Goal: Transaction & Acquisition: Purchase product/service

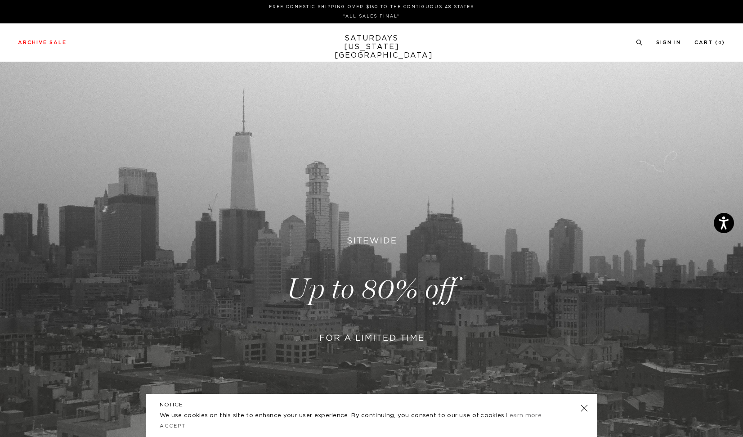
click at [586, 412] on div "NOTICE We use cookies on this site to enhance your user experience. By continui…" at bounding box center [371, 414] width 451 height 43
click at [583, 408] on link at bounding box center [584, 408] width 13 height 13
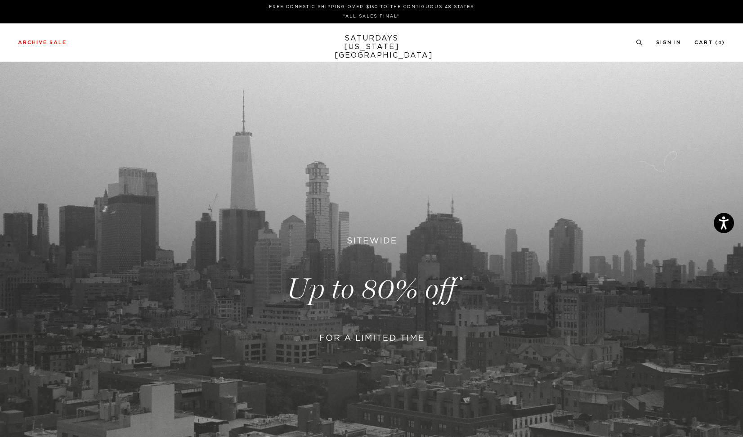
click at [395, 322] on link at bounding box center [371, 289] width 743 height 455
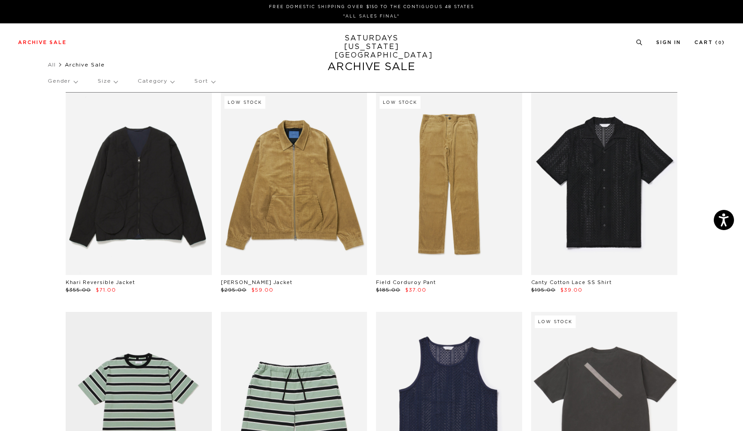
click at [76, 80] on p "Gender" at bounding box center [63, 81] width 30 height 21
click at [65, 111] on p "Mens" at bounding box center [75, 113] width 54 height 12
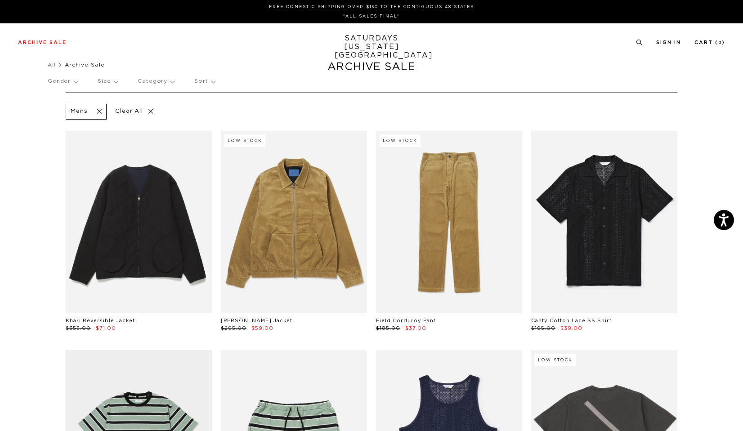
click at [114, 85] on p "Size" at bounding box center [108, 81] width 20 height 21
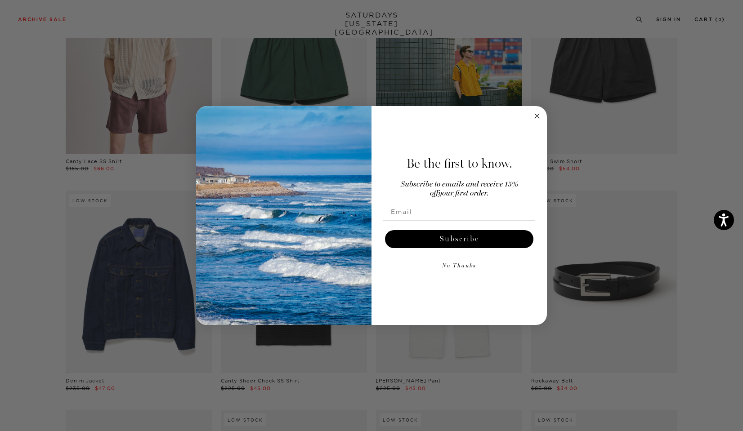
scroll to position [630, 0]
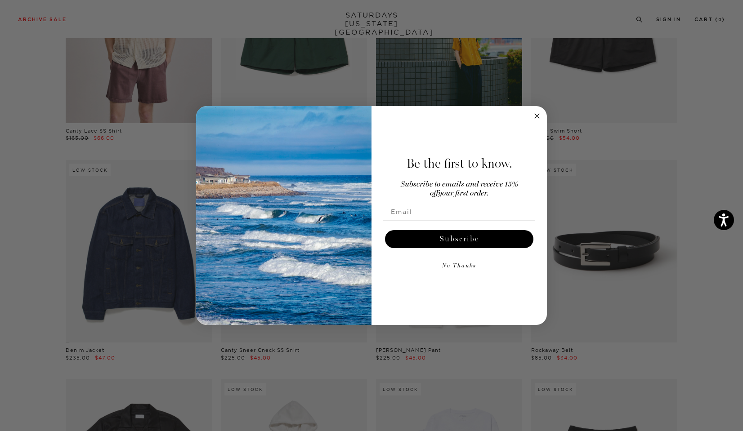
click at [536, 116] on circle "Close dialog" at bounding box center [537, 116] width 10 height 10
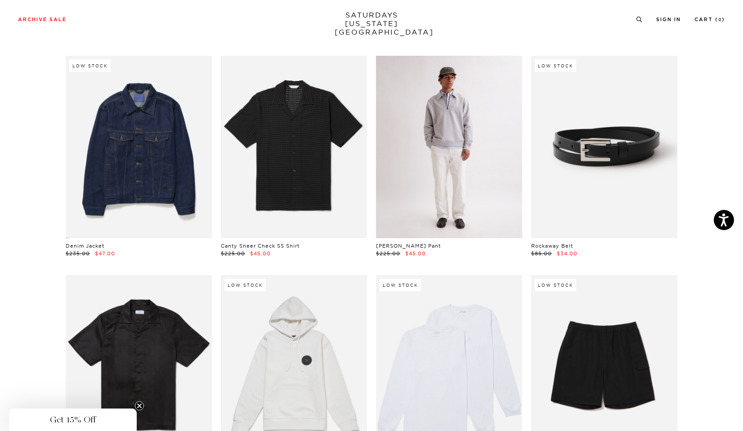
scroll to position [719, 0]
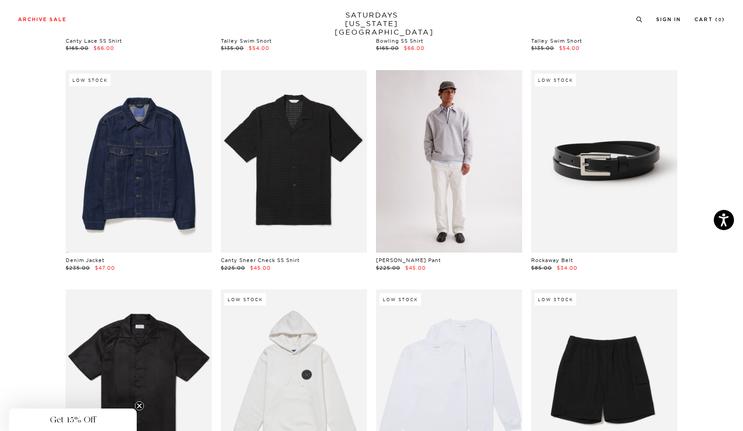
click at [442, 179] on link at bounding box center [449, 161] width 146 height 183
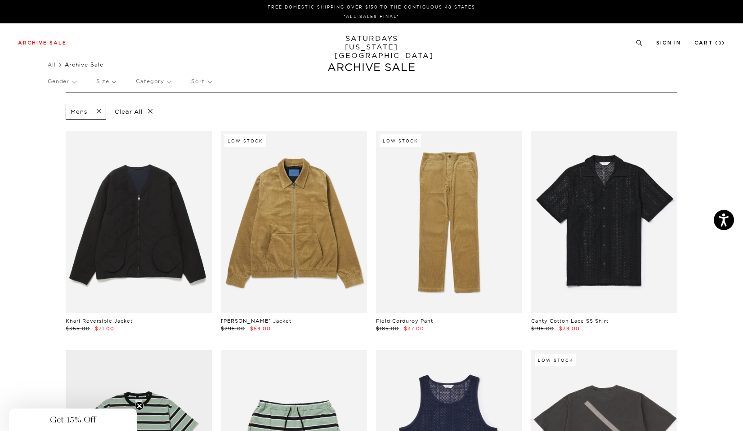
click at [108, 80] on p "Size" at bounding box center [105, 81] width 19 height 21
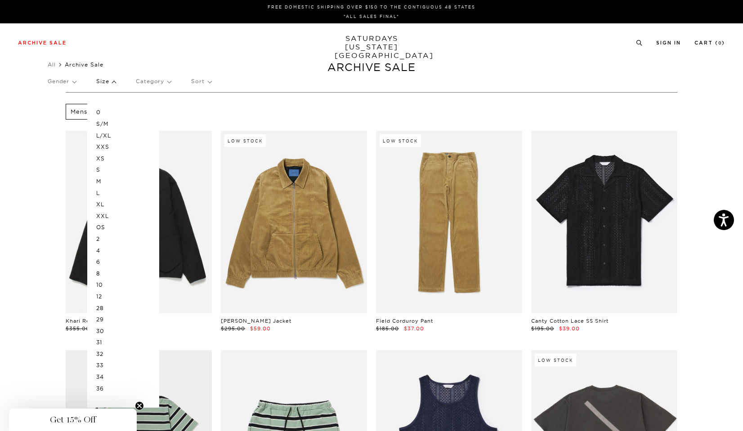
click at [103, 321] on p "29" at bounding box center [123, 320] width 54 height 12
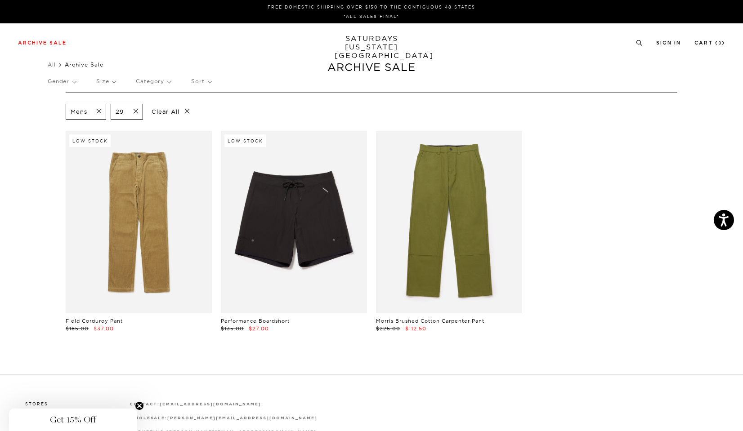
click at [107, 81] on p "Size" at bounding box center [105, 81] width 19 height 21
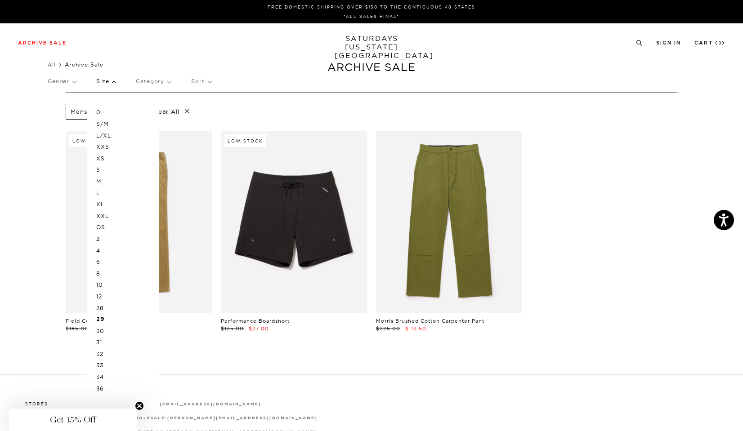
click at [103, 330] on p "30" at bounding box center [123, 332] width 54 height 12
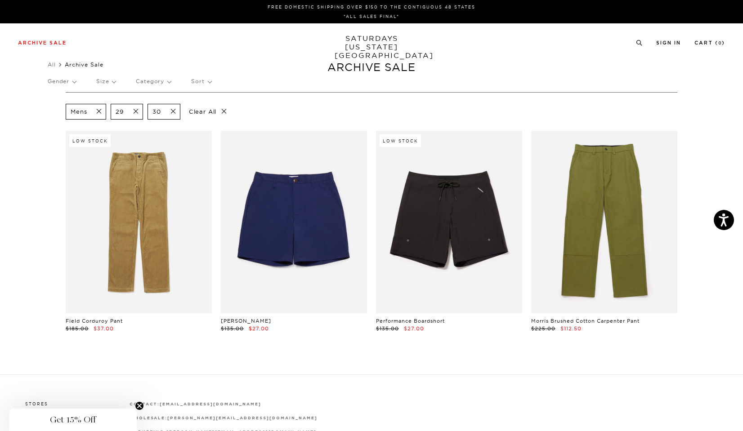
click at [105, 81] on p "Size" at bounding box center [105, 81] width 19 height 21
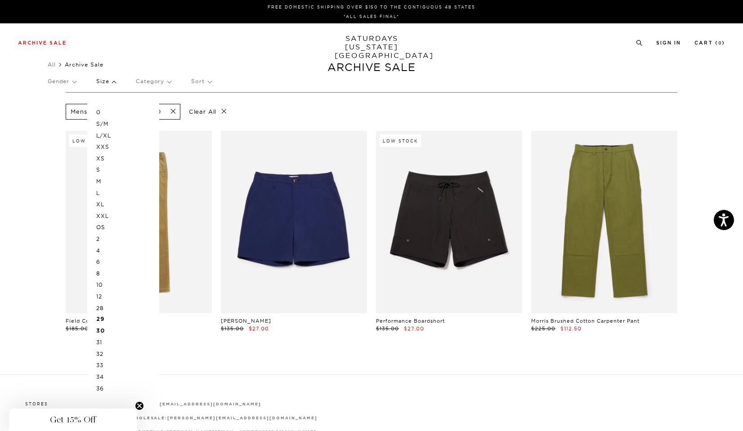
click at [106, 344] on p "31" at bounding box center [123, 343] width 54 height 12
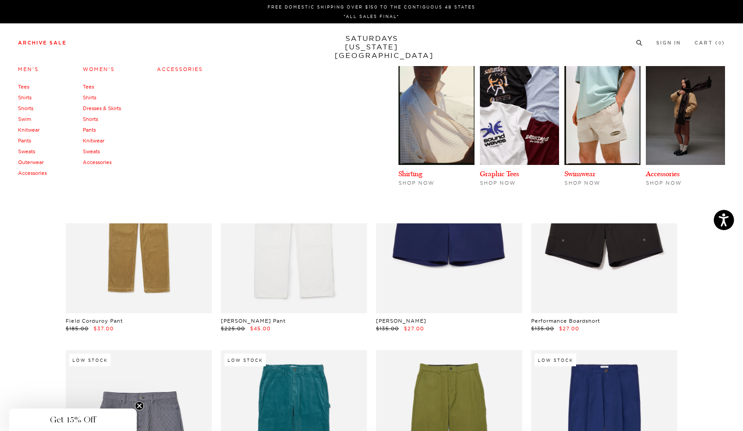
click at [29, 142] on link "Pants" at bounding box center [24, 141] width 13 height 6
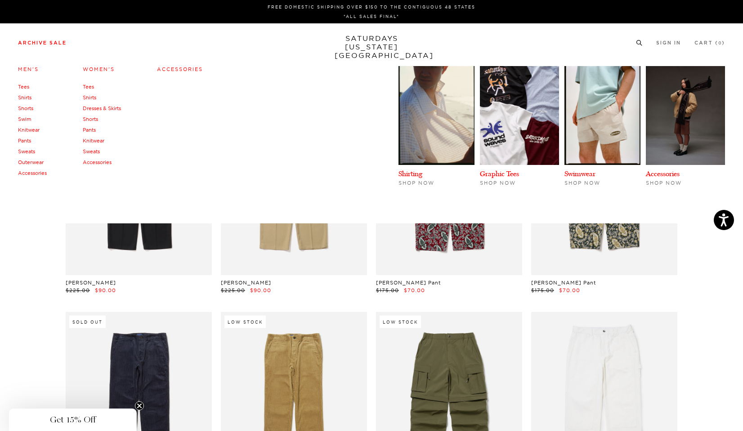
click at [23, 131] on link "Knitwear" at bounding box center [29, 130] width 22 height 6
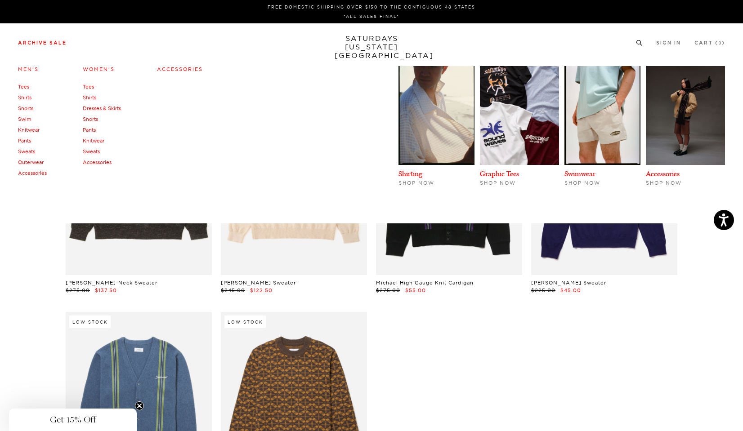
click at [27, 161] on link "Outerwear" at bounding box center [31, 162] width 26 height 6
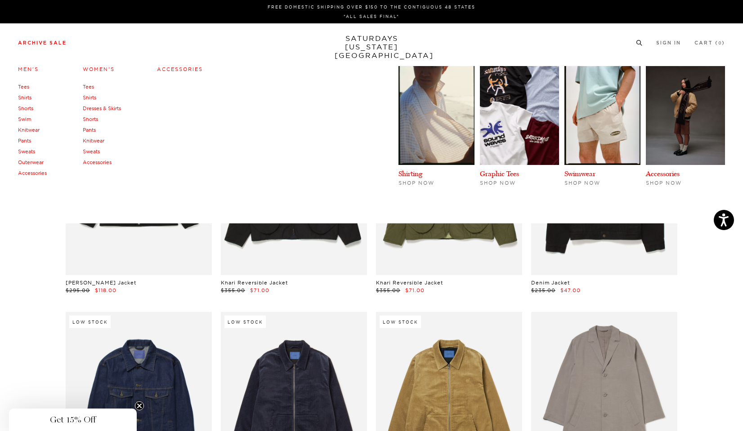
click at [23, 88] on link "Tees" at bounding box center [23, 87] width 11 height 6
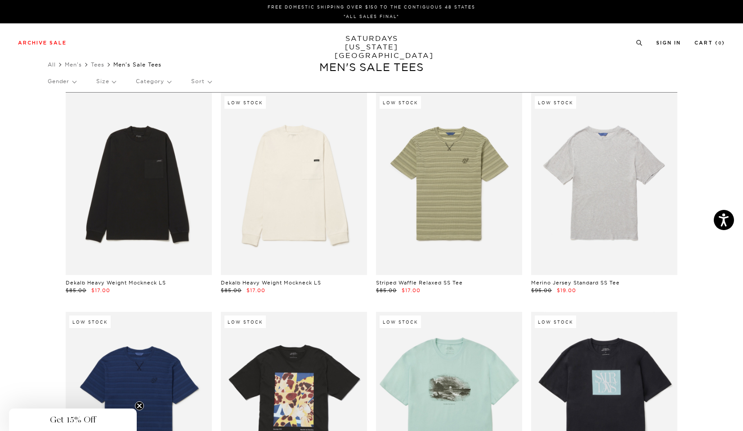
click at [113, 80] on p "Size" at bounding box center [105, 81] width 19 height 21
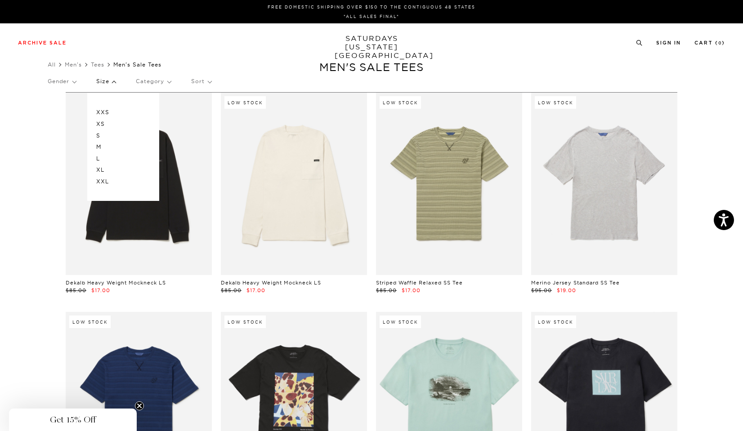
click at [106, 145] on p "M" at bounding box center [123, 147] width 54 height 12
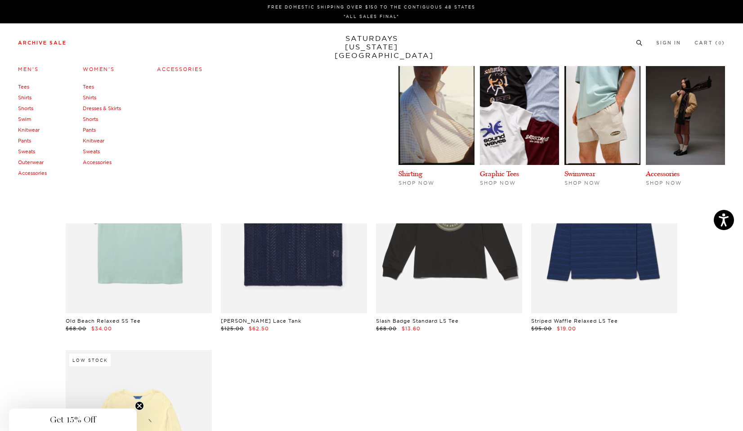
click at [39, 173] on link "Accessories" at bounding box center [32, 173] width 29 height 6
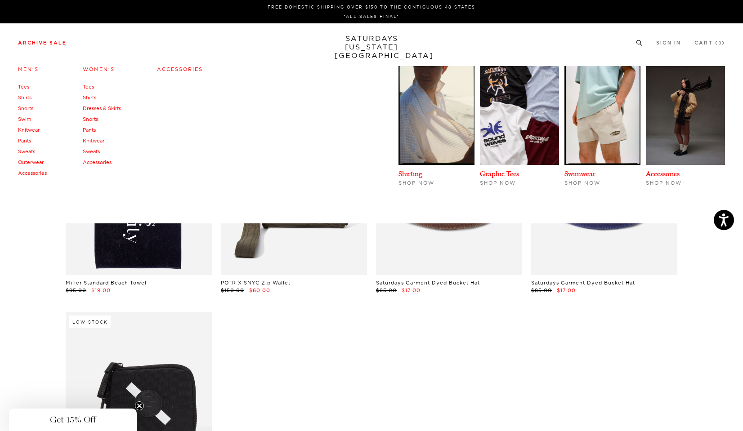
click at [25, 99] on link "Shirts" at bounding box center [24, 97] width 13 height 6
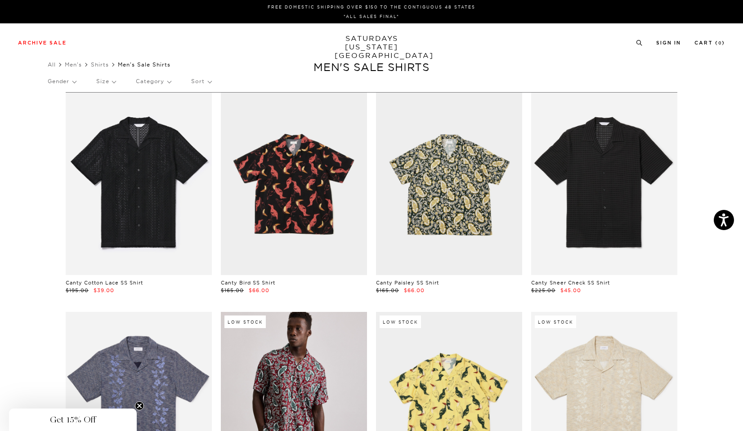
click at [112, 77] on p "Size" at bounding box center [105, 81] width 19 height 21
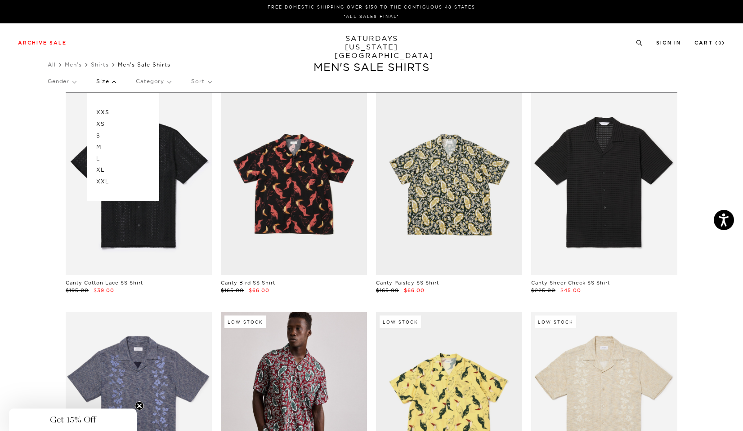
click at [115, 145] on p "M" at bounding box center [123, 147] width 54 height 12
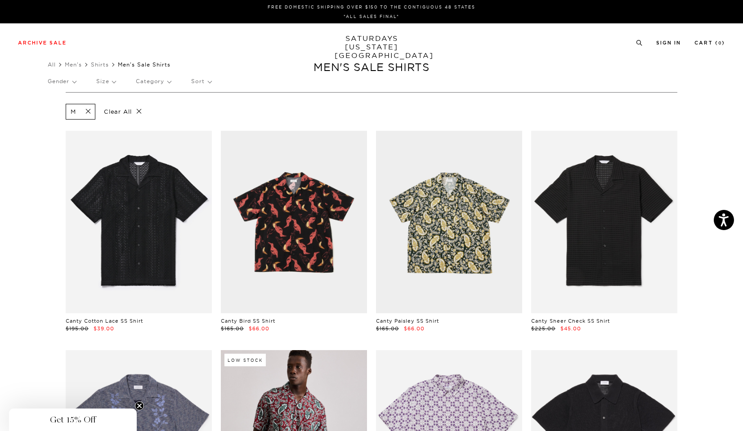
click at [366, 40] on link "SATURDAYS NEW YORK CITY" at bounding box center [372, 47] width 74 height 26
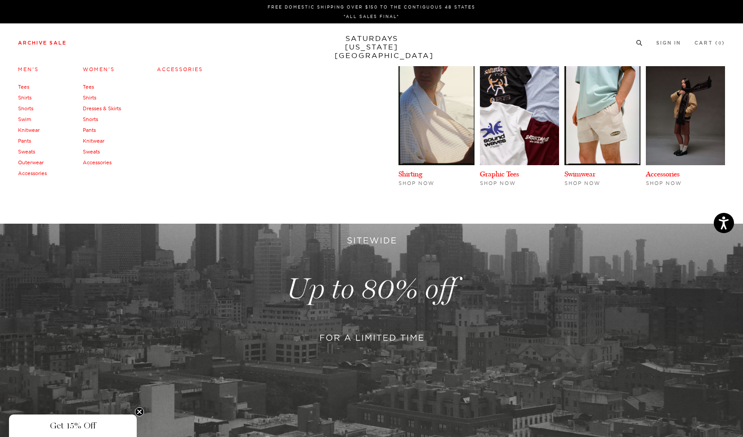
click at [27, 69] on link "Men's" at bounding box center [28, 69] width 21 height 6
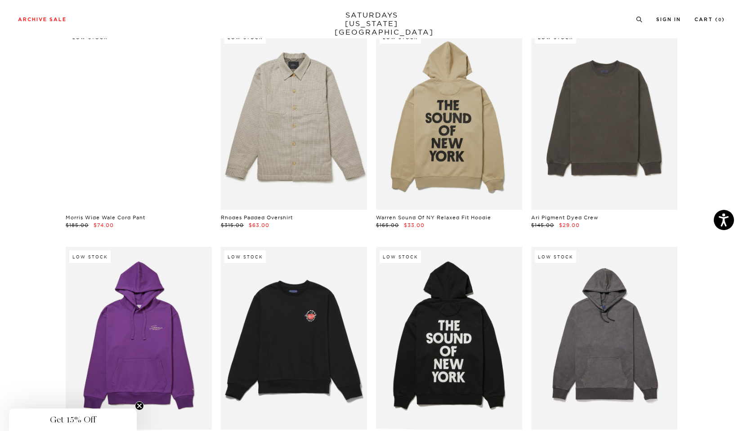
scroll to position [6655, 0]
